Goal: Information Seeking & Learning: Learn about a topic

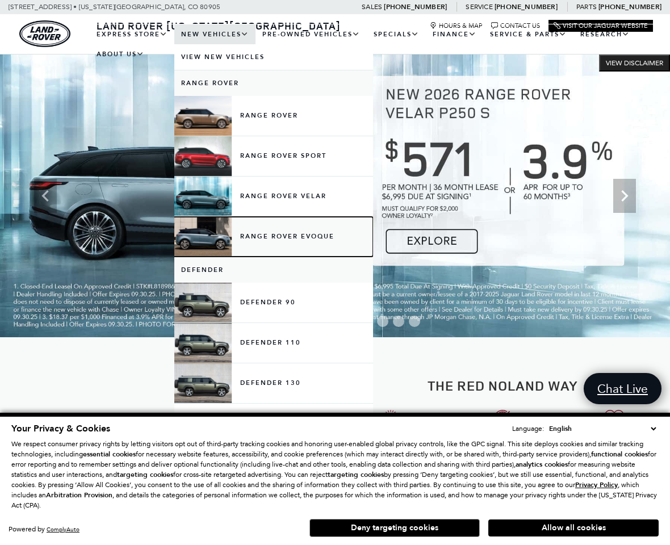
click at [245, 238] on link "Range Rover Evoque" at bounding box center [273, 237] width 199 height 40
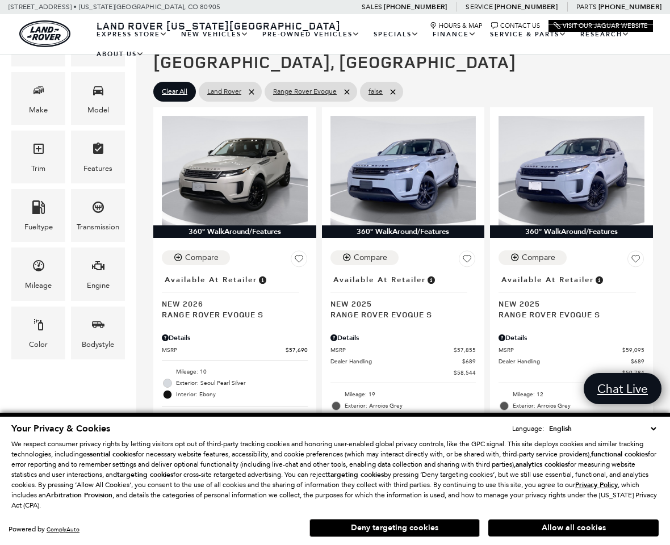
scroll to position [289, 0]
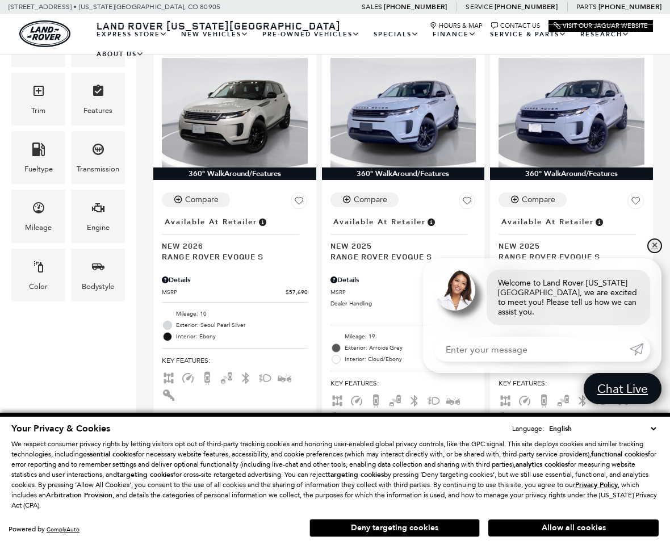
click at [654, 253] on link "✕" at bounding box center [655, 246] width 14 height 14
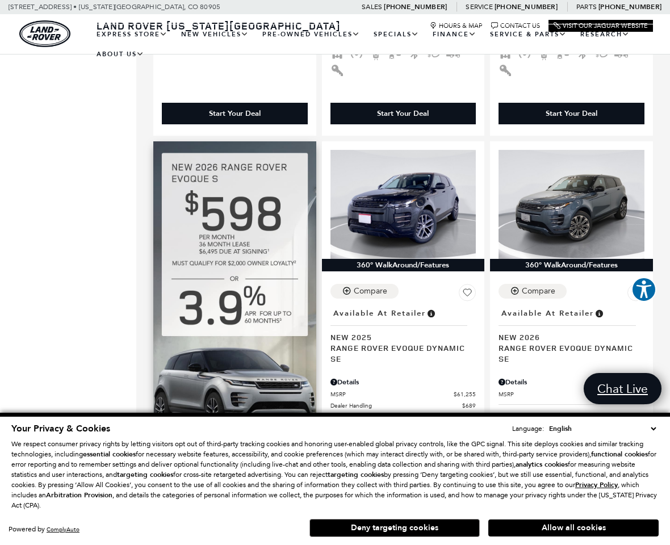
scroll to position [695, 0]
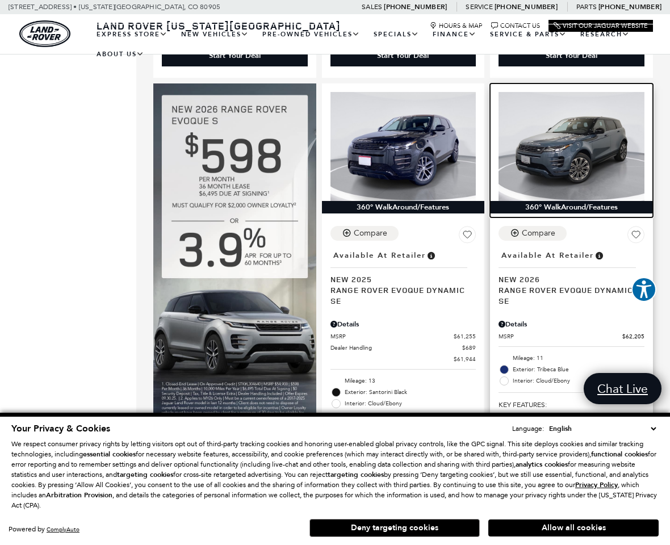
click at [582, 132] on img at bounding box center [571, 146] width 146 height 109
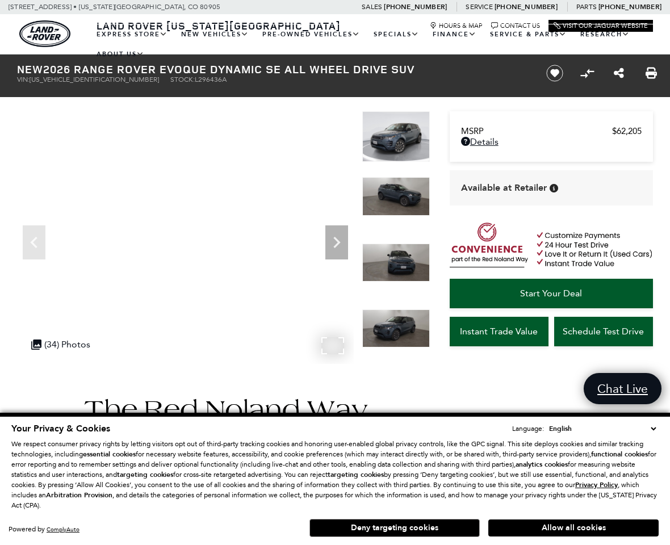
click at [75, 345] on div ".cls-1, .cls-3 { fill: #c50033; } .cls-1 { clip-rule: evenodd; } .cls-2 { clip-…" at bounding box center [61, 344] width 70 height 22
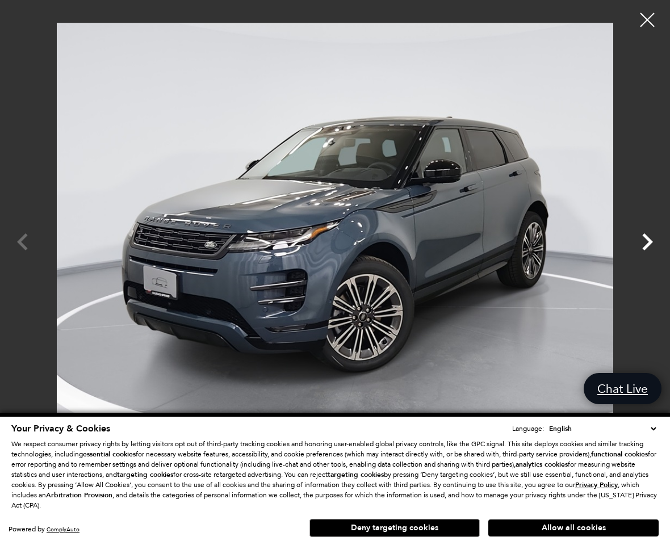
click at [638, 248] on icon "Next" at bounding box center [647, 242] width 34 height 34
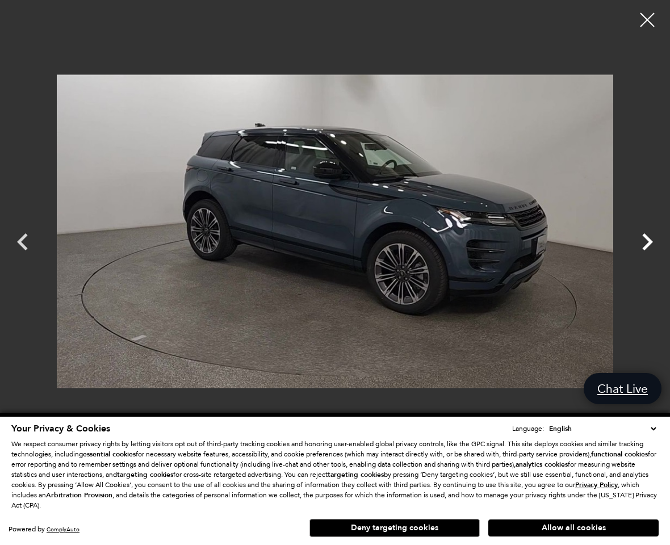
click at [638, 247] on icon "Next" at bounding box center [647, 242] width 34 height 34
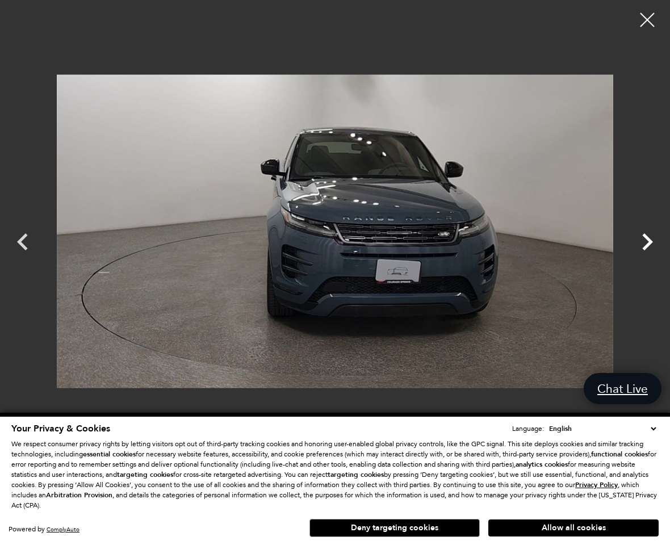
click at [638, 247] on icon "Next" at bounding box center [647, 242] width 34 height 34
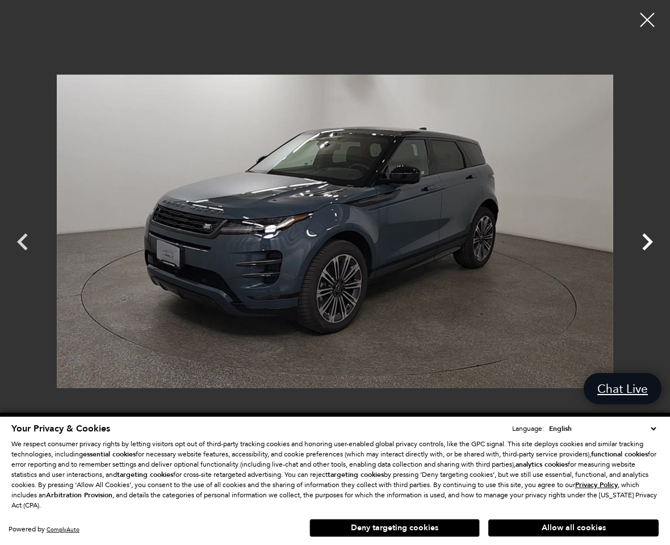
click at [638, 245] on icon "Next" at bounding box center [647, 242] width 34 height 34
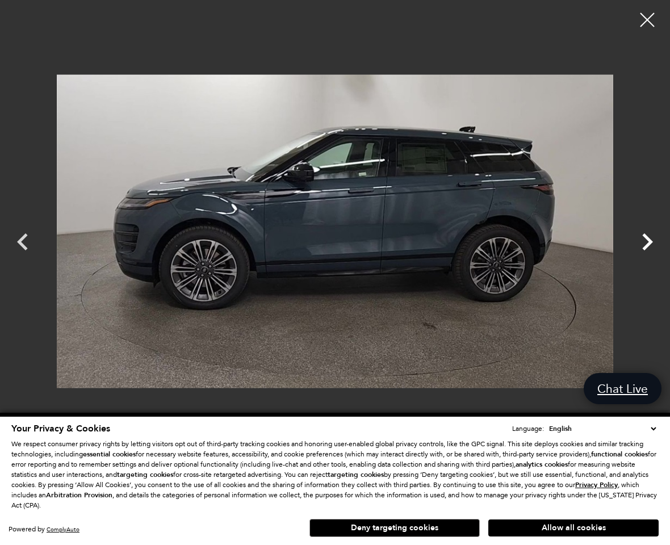
click at [638, 245] on icon "Next" at bounding box center [647, 242] width 34 height 34
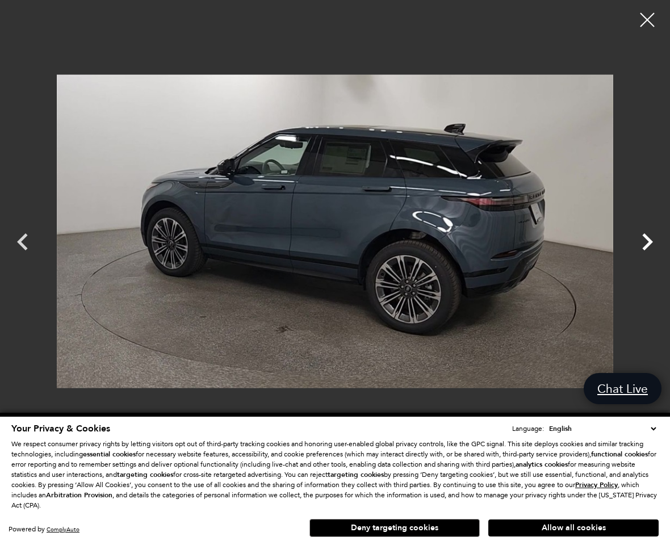
click at [638, 244] on icon "Next" at bounding box center [647, 242] width 34 height 34
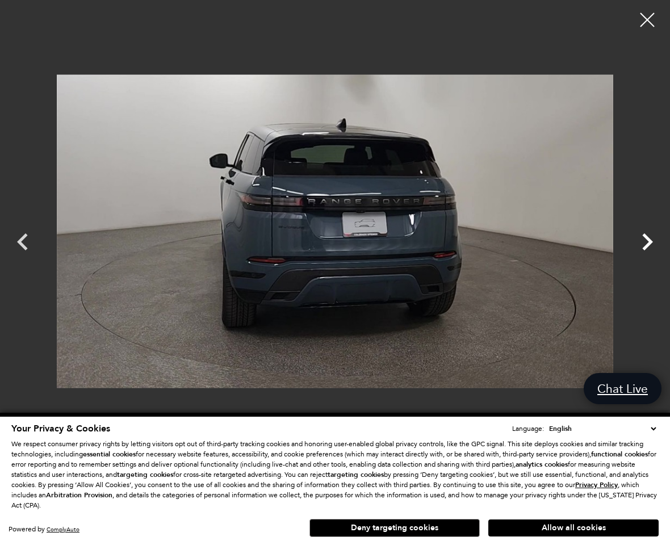
click at [638, 243] on icon "Next" at bounding box center [647, 242] width 34 height 34
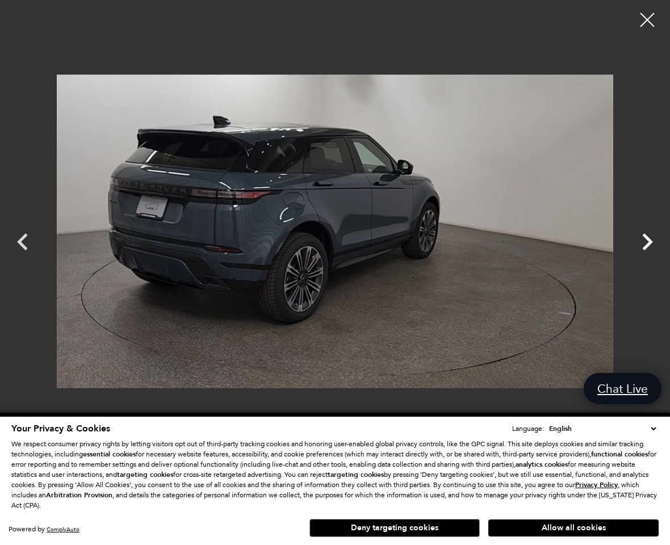
click at [638, 243] on icon "Next" at bounding box center [647, 242] width 34 height 34
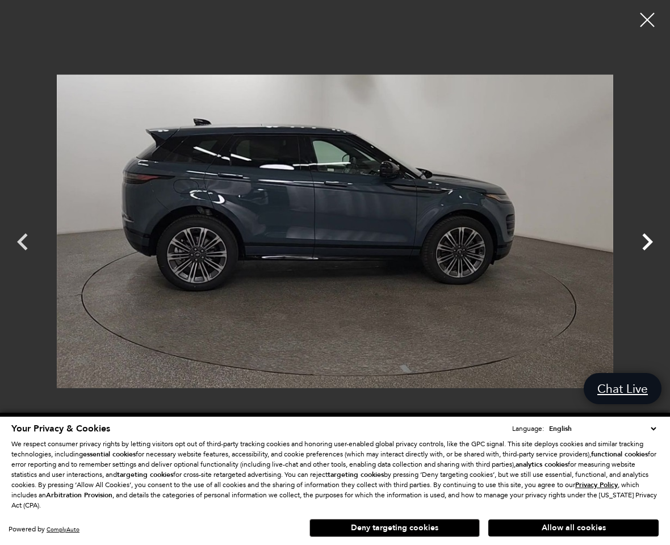
click at [638, 242] on icon "Next" at bounding box center [647, 242] width 34 height 34
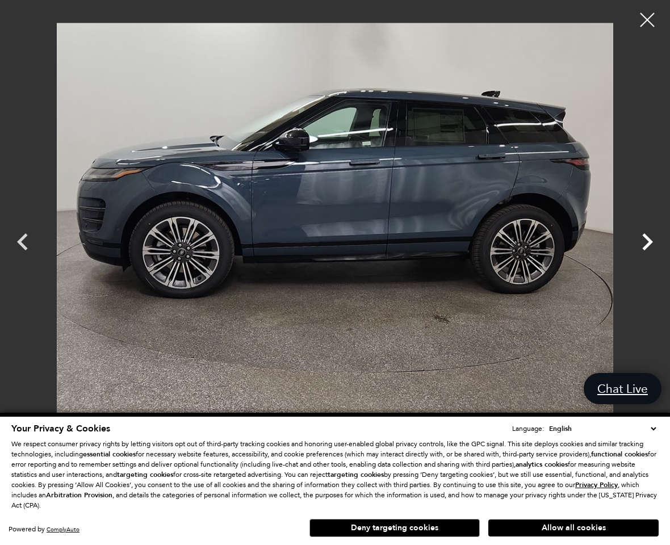
click at [638, 241] on icon "Next" at bounding box center [647, 242] width 34 height 34
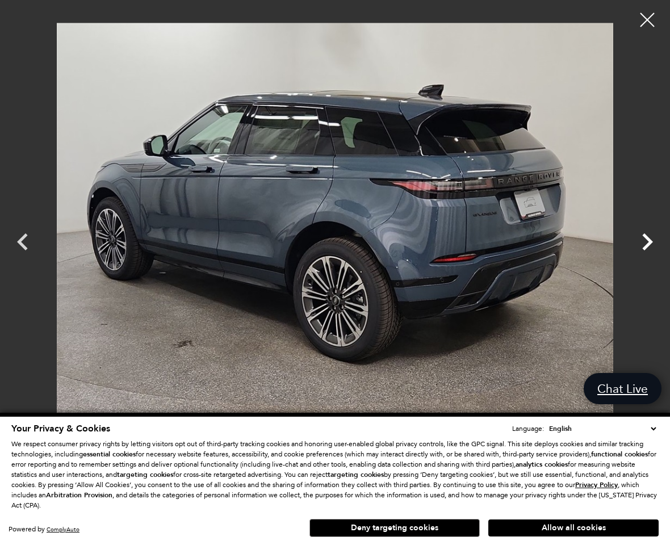
click at [638, 240] on icon "Next" at bounding box center [647, 242] width 34 height 34
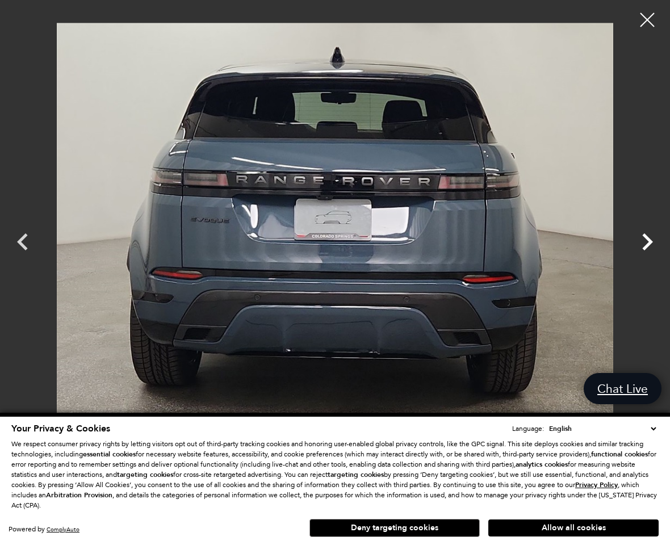
click at [638, 240] on icon "Next" at bounding box center [647, 242] width 34 height 34
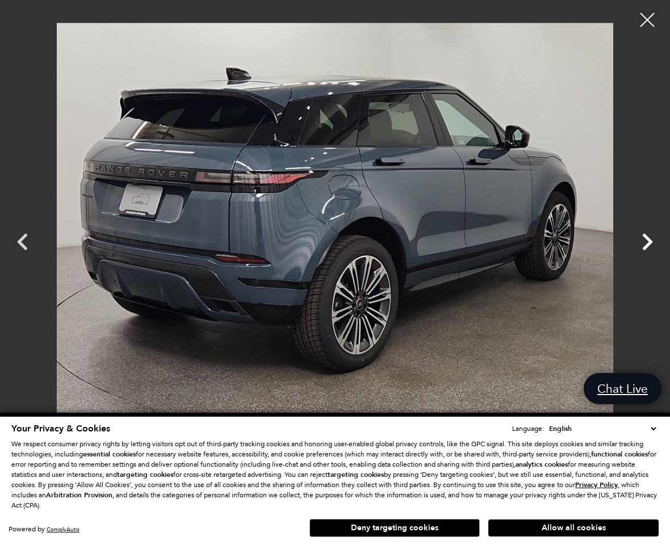
click at [638, 238] on icon "Next" at bounding box center [647, 242] width 34 height 34
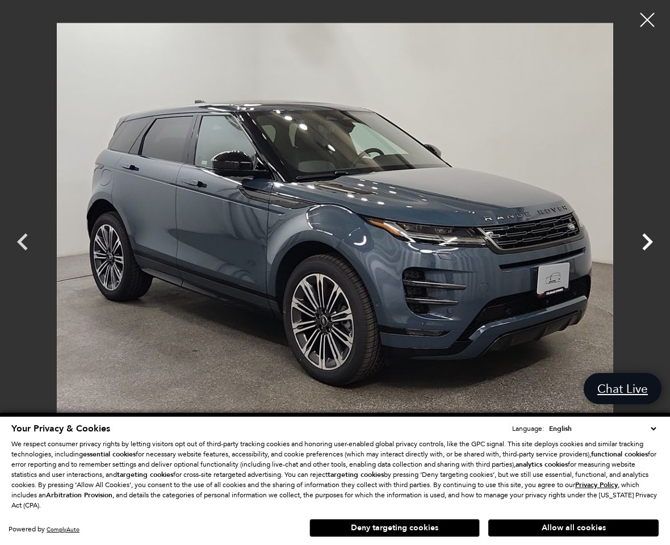
click at [638, 238] on icon "Next" at bounding box center [647, 242] width 34 height 34
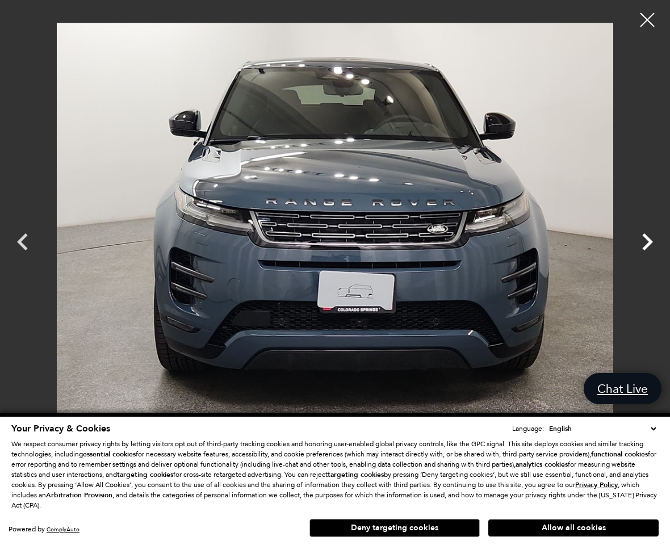
click at [638, 238] on icon "Next" at bounding box center [647, 242] width 34 height 34
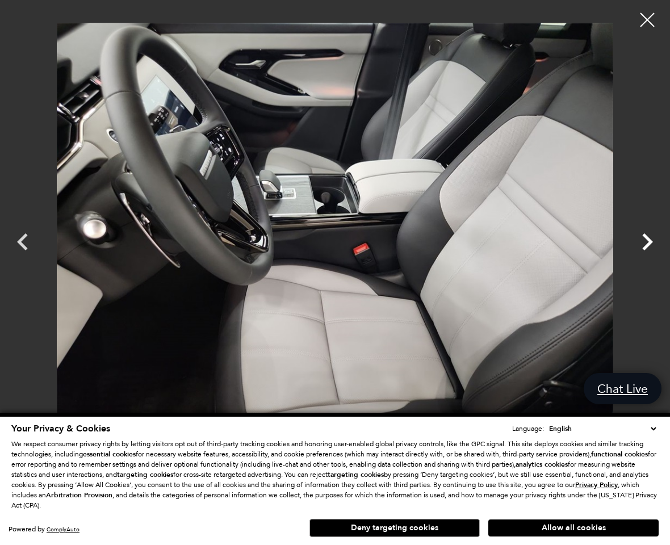
click at [638, 238] on icon "Next" at bounding box center [647, 242] width 34 height 34
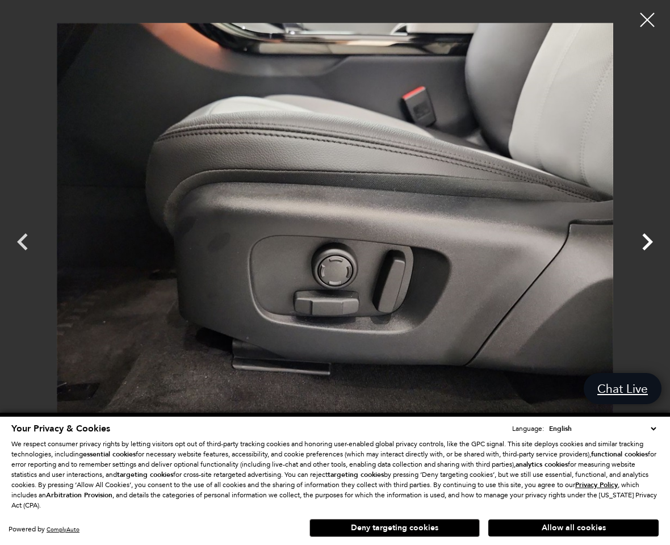
click at [638, 236] on icon "Next" at bounding box center [647, 242] width 34 height 34
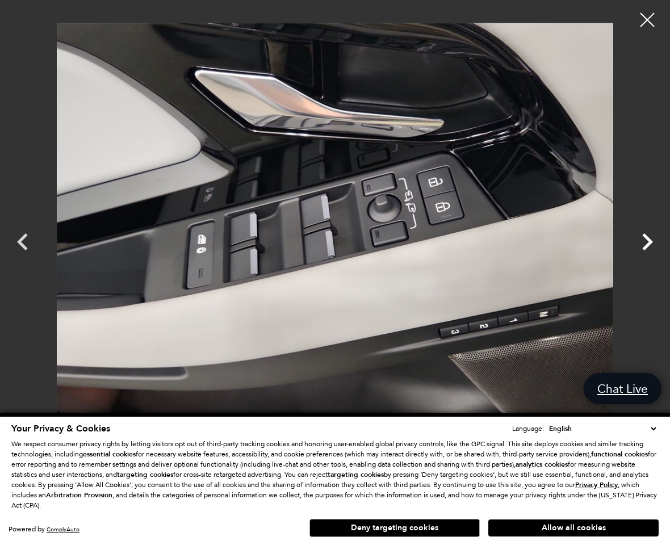
click at [638, 236] on icon "Next" at bounding box center [647, 242] width 34 height 34
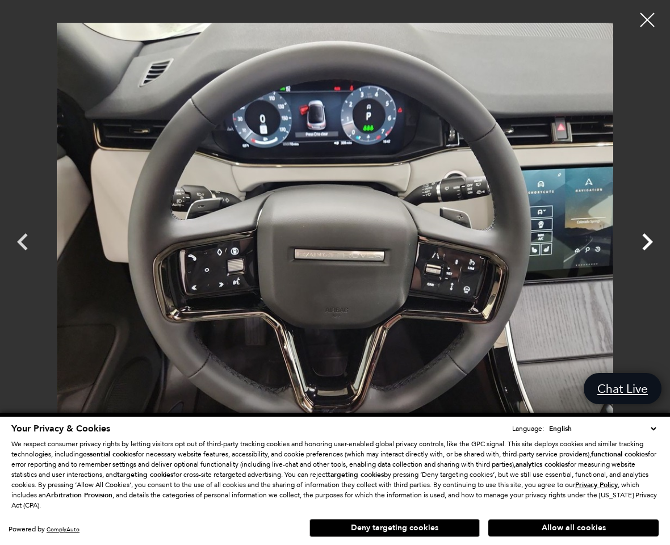
click at [638, 236] on icon "Next" at bounding box center [647, 242] width 34 height 34
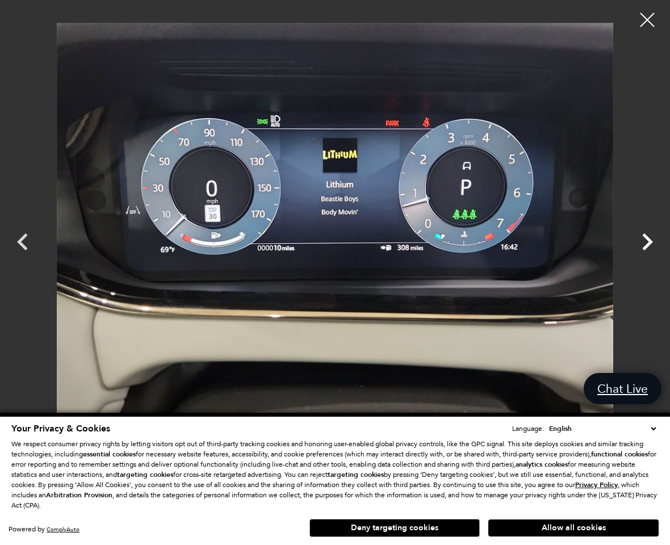
click at [653, 241] on icon "Next" at bounding box center [647, 242] width 34 height 34
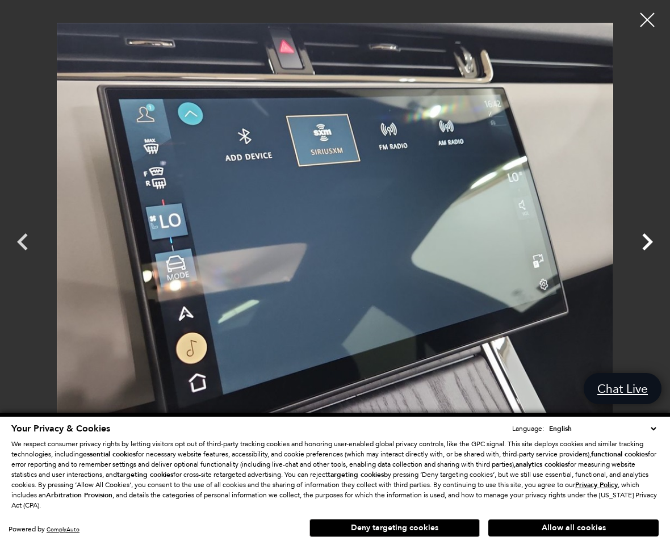
click at [653, 240] on icon "Next" at bounding box center [647, 242] width 34 height 34
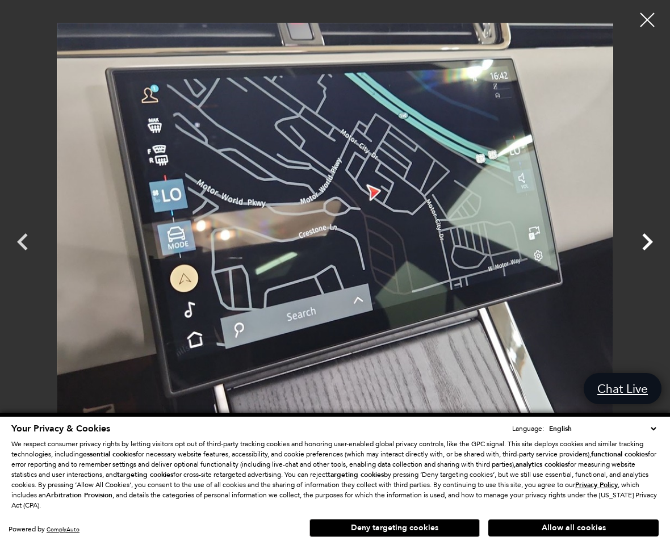
click at [653, 240] on icon "Next" at bounding box center [647, 242] width 34 height 34
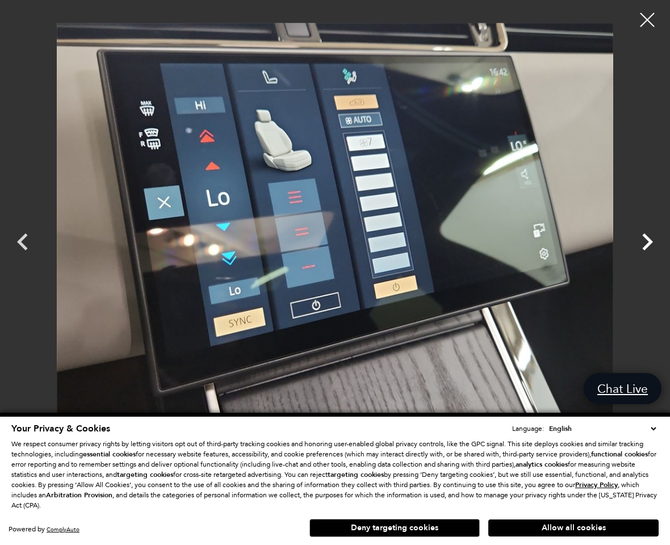
click at [653, 240] on icon "Next" at bounding box center [647, 242] width 34 height 34
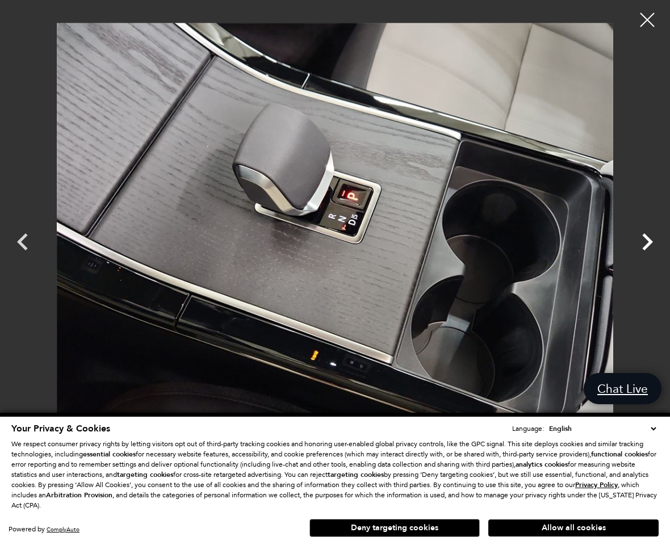
click at [653, 240] on icon "Next" at bounding box center [647, 242] width 34 height 34
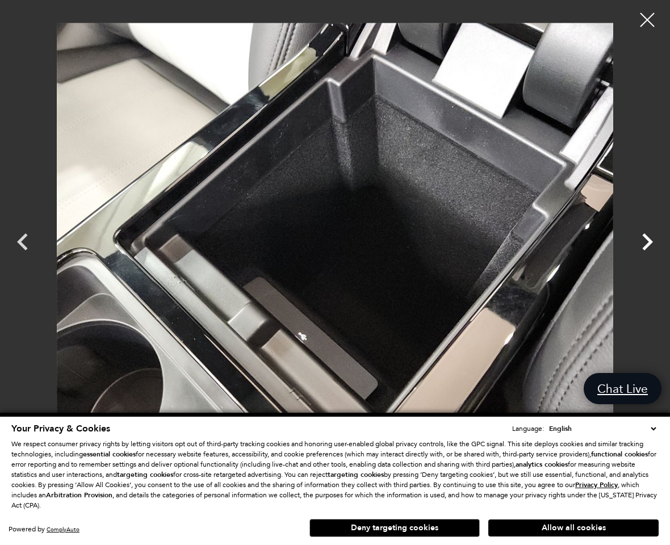
click at [653, 240] on icon "Next" at bounding box center [647, 242] width 34 height 34
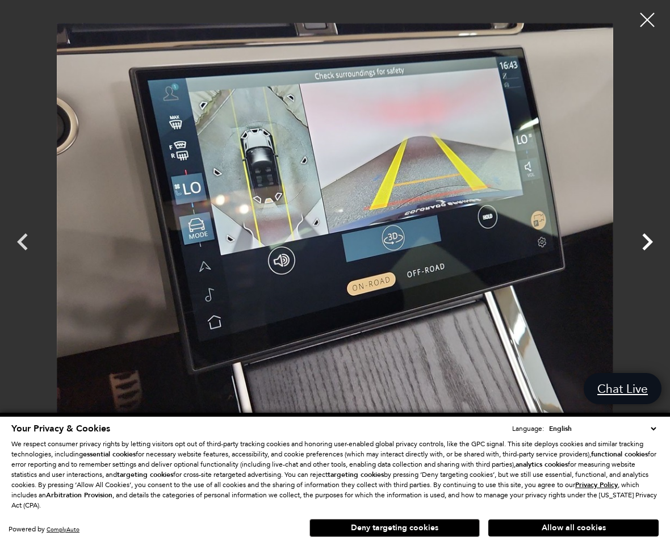
click at [653, 240] on icon "Next" at bounding box center [647, 242] width 34 height 34
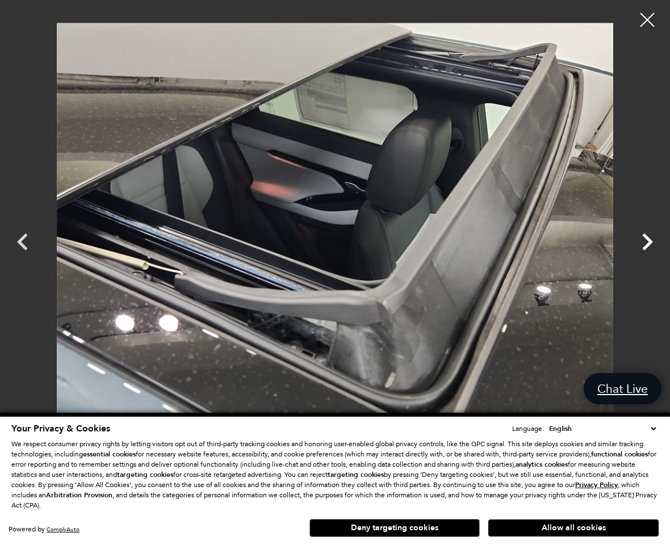
click at [653, 240] on icon "Next" at bounding box center [647, 242] width 34 height 34
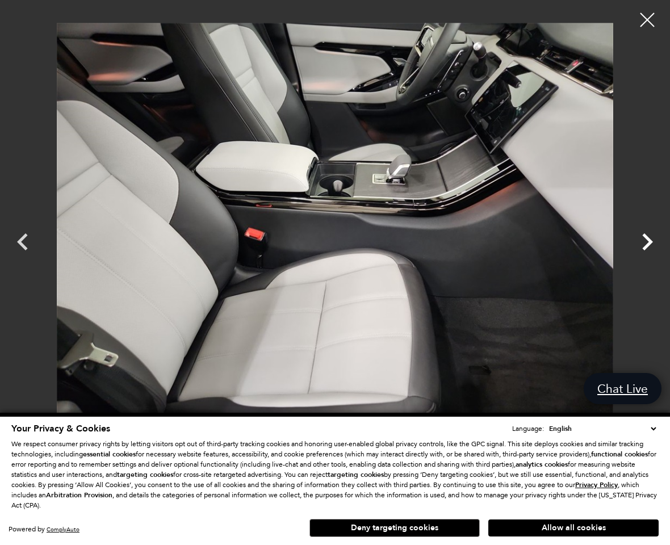
click at [653, 240] on icon "Next" at bounding box center [647, 242] width 34 height 34
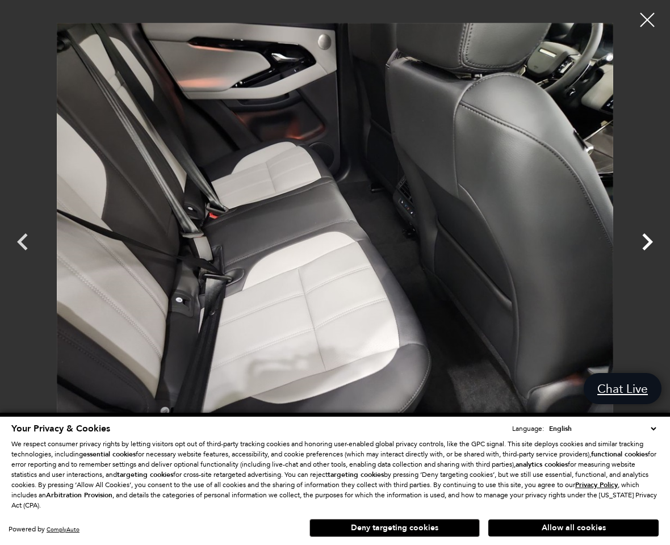
click at [653, 241] on icon "Next" at bounding box center [647, 242] width 34 height 34
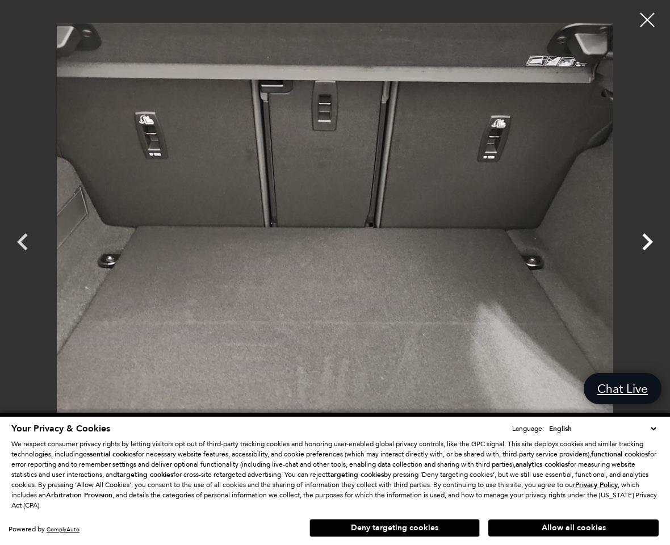
click at [653, 241] on icon "Next" at bounding box center [647, 242] width 34 height 34
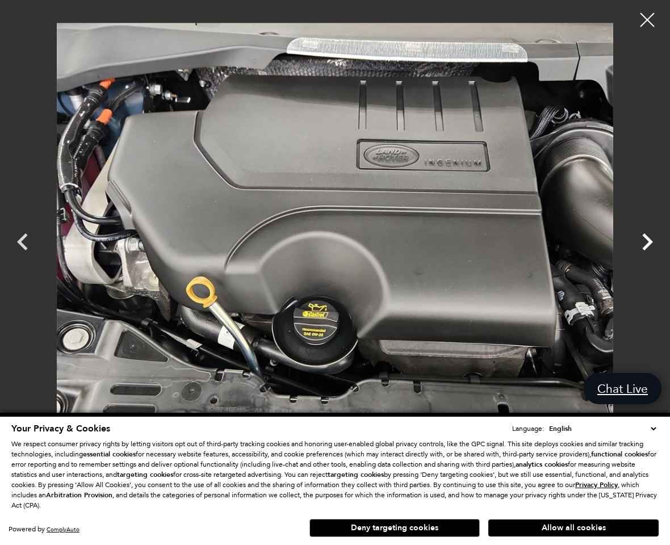
click at [653, 241] on icon "Next" at bounding box center [647, 242] width 34 height 34
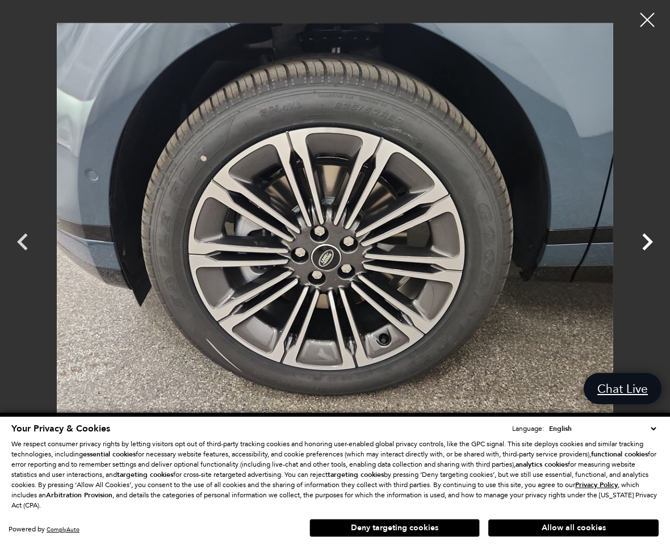
click at [653, 241] on icon "Next" at bounding box center [647, 242] width 34 height 34
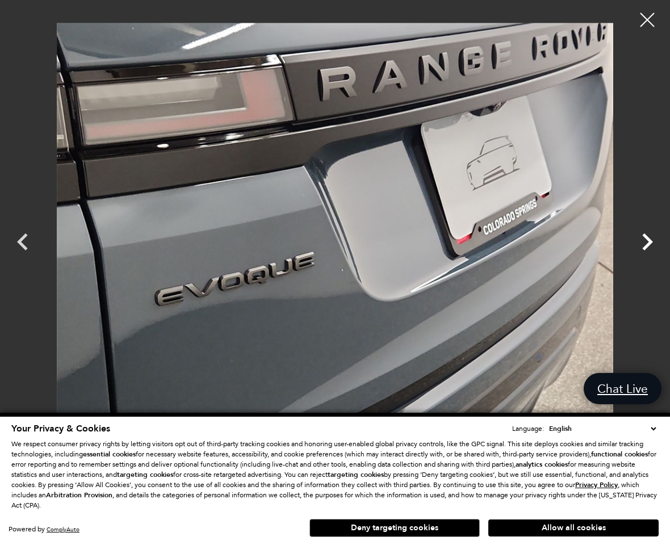
click at [653, 241] on icon "Next" at bounding box center [647, 242] width 34 height 34
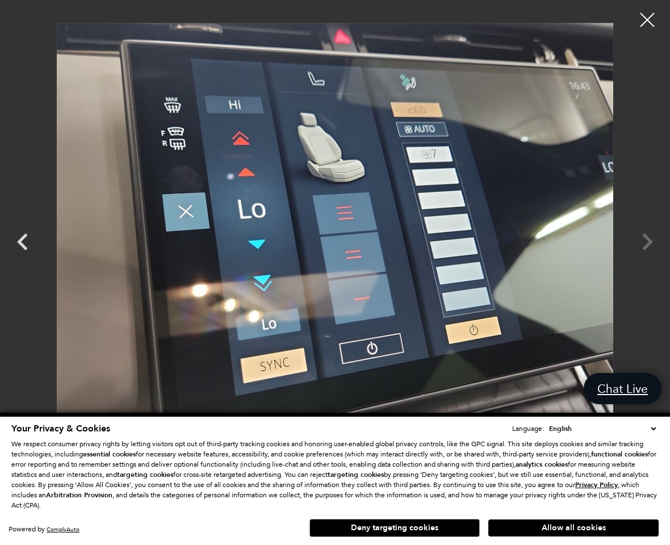
click at [653, 240] on div at bounding box center [335, 232] width 670 height 446
click at [654, 16] on div at bounding box center [647, 20] width 30 height 30
